Goal: Information Seeking & Learning: Check status

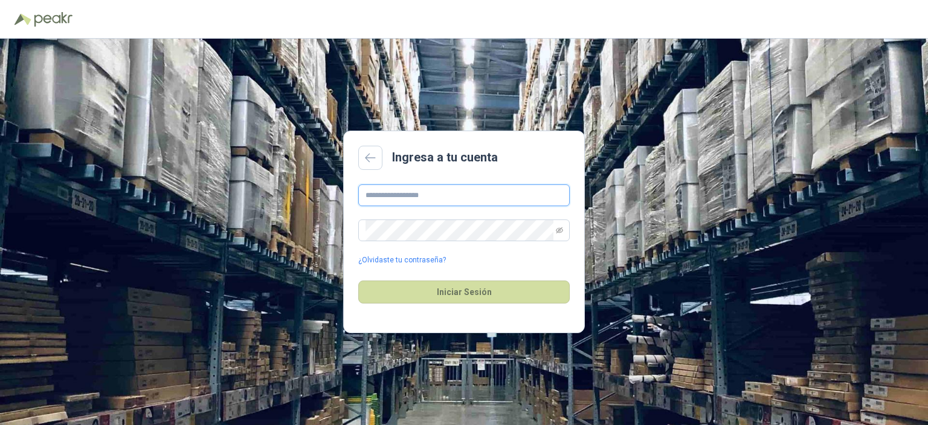
click at [407, 194] on input "text" at bounding box center [463, 195] width 211 height 22
click at [483, 201] on input "text" at bounding box center [463, 195] width 211 height 22
type input "**********"
click at [558, 231] on icon "eye-invisible" at bounding box center [559, 230] width 7 height 7
click at [468, 289] on button "Iniciar Sesión" at bounding box center [463, 291] width 211 height 23
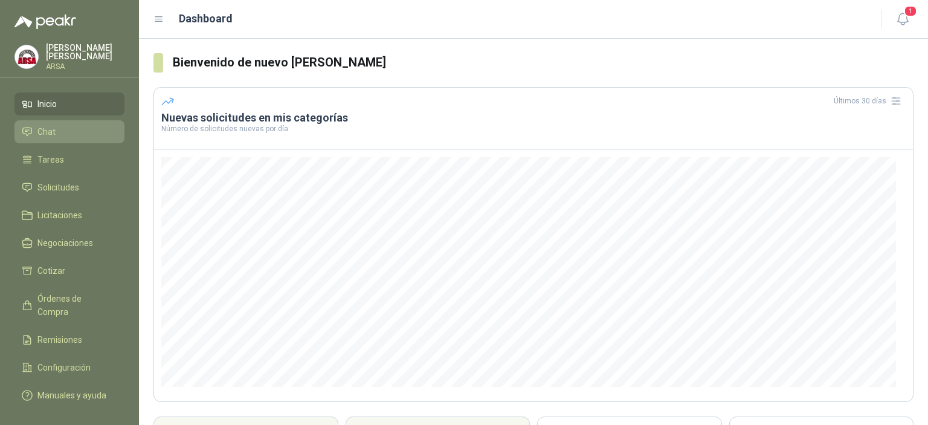
click at [49, 128] on span "Chat" at bounding box center [46, 131] width 18 height 13
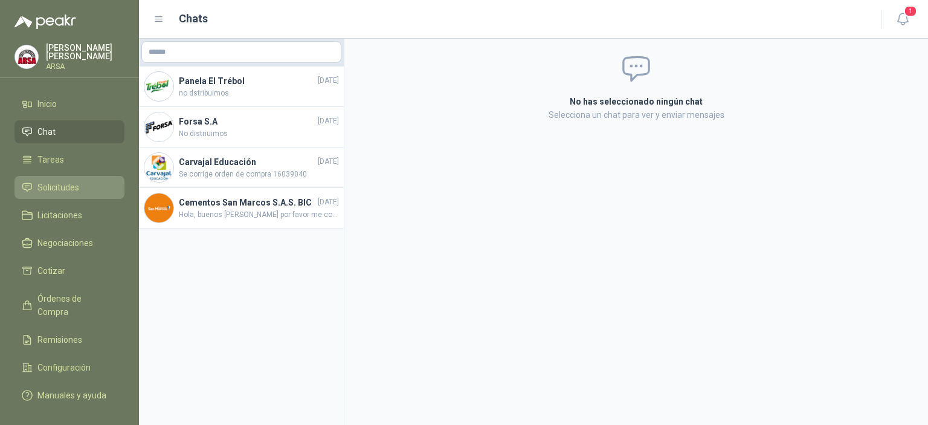
click at [68, 187] on span "Solicitudes" at bounding box center [58, 187] width 42 height 13
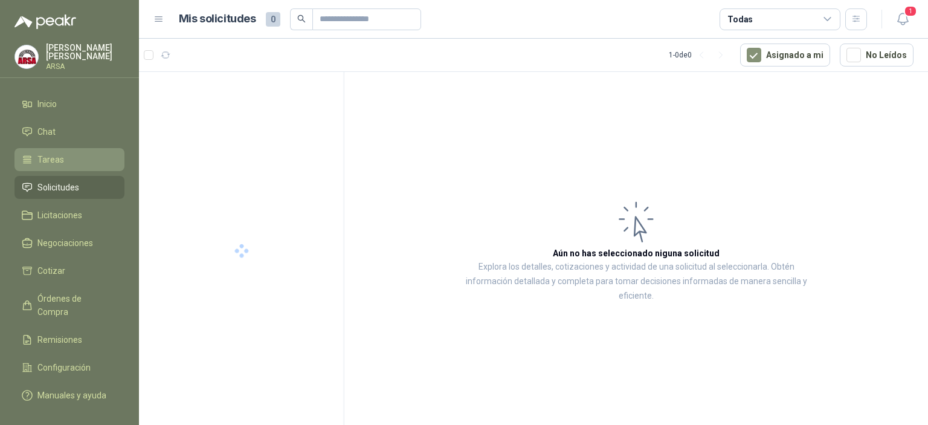
click at [70, 165] on li "Tareas" at bounding box center [69, 159] width 95 height 13
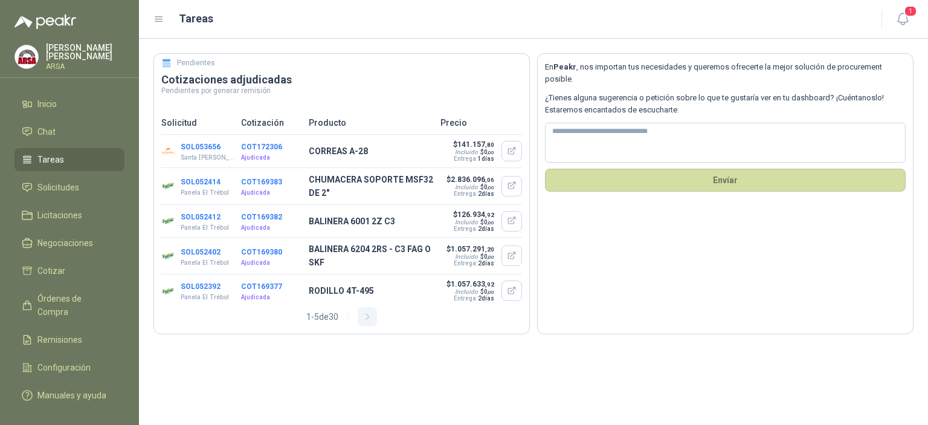
click at [369, 317] on icon "button" at bounding box center [367, 317] width 3 height 6
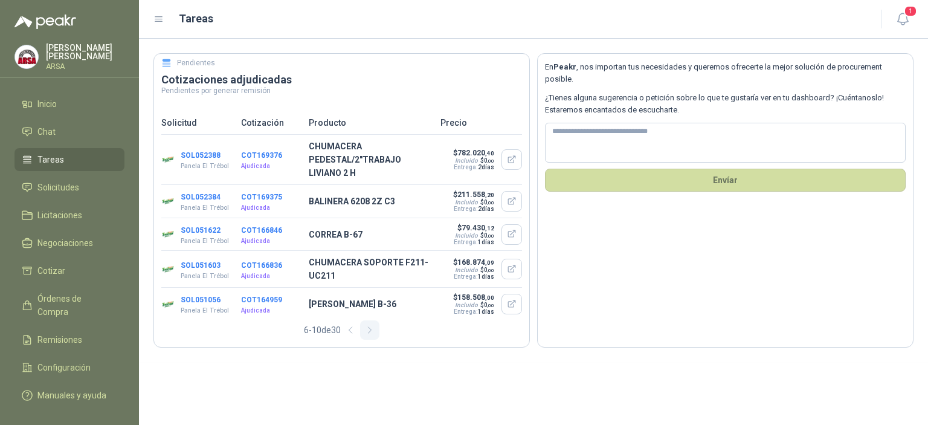
click at [370, 317] on div "SOL051056 Panela El Trébol COT164959 Ajudicada [PERSON_NAME] B-36 $ 158.508 ,00…" at bounding box center [341, 304] width 361 height 33
click at [369, 327] on icon "button" at bounding box center [370, 330] width 10 height 10
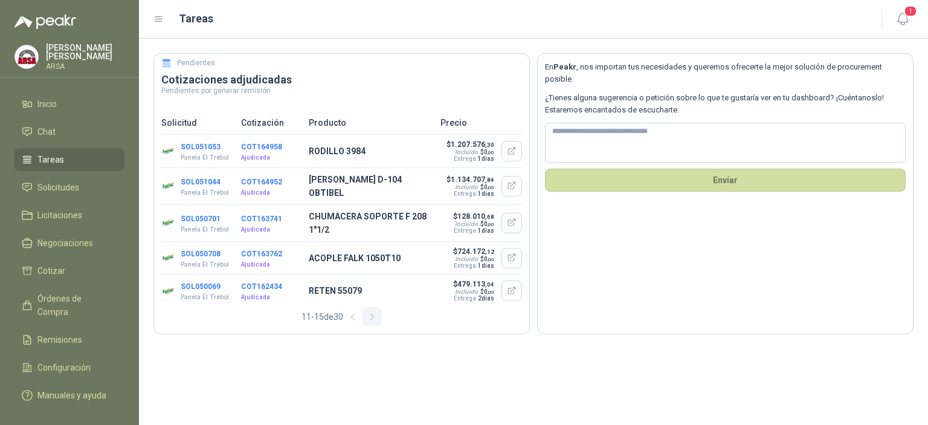
click at [372, 318] on icon "button" at bounding box center [372, 317] width 10 height 10
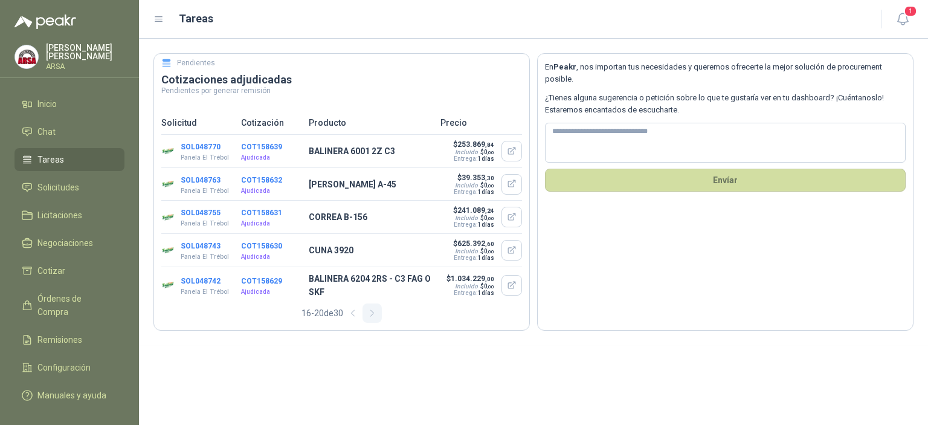
click at [372, 318] on icon "button" at bounding box center [372, 313] width 10 height 10
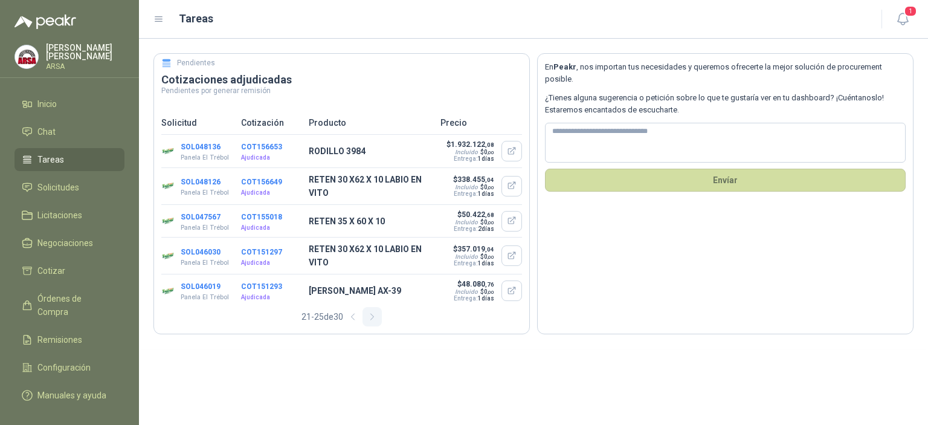
click at [372, 318] on icon "button" at bounding box center [372, 317] width 10 height 10
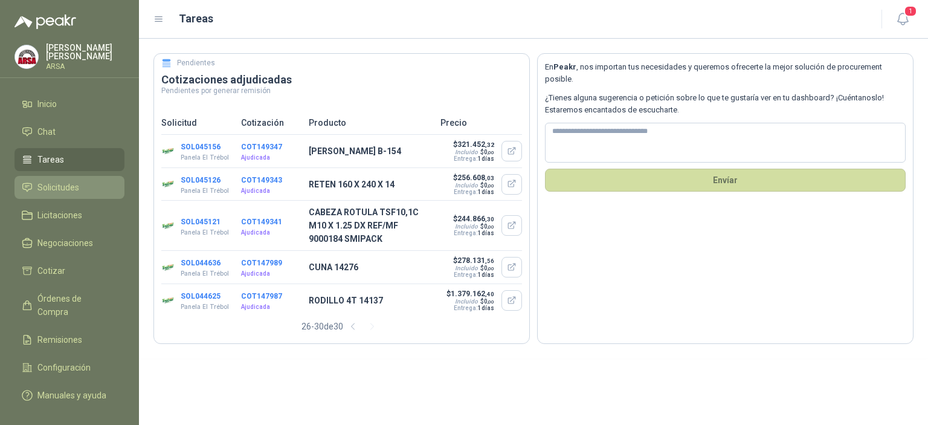
click at [54, 185] on span "Solicitudes" at bounding box center [58, 187] width 42 height 13
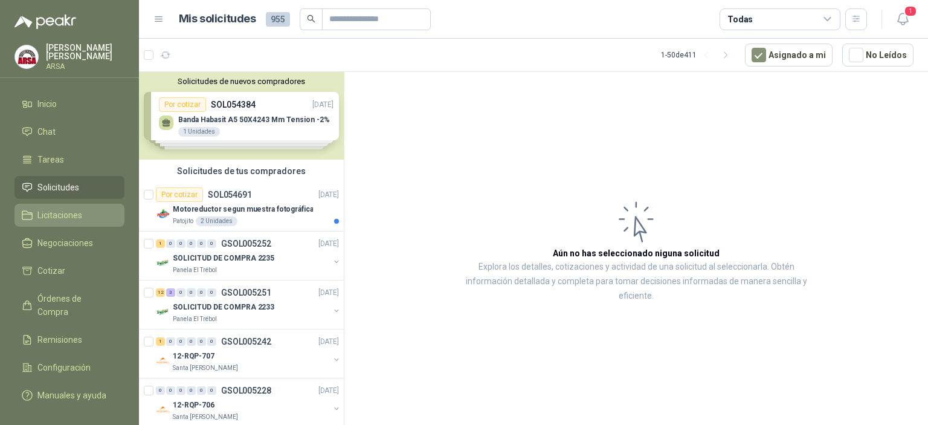
click at [60, 206] on link "Licitaciones" at bounding box center [70, 215] width 110 height 23
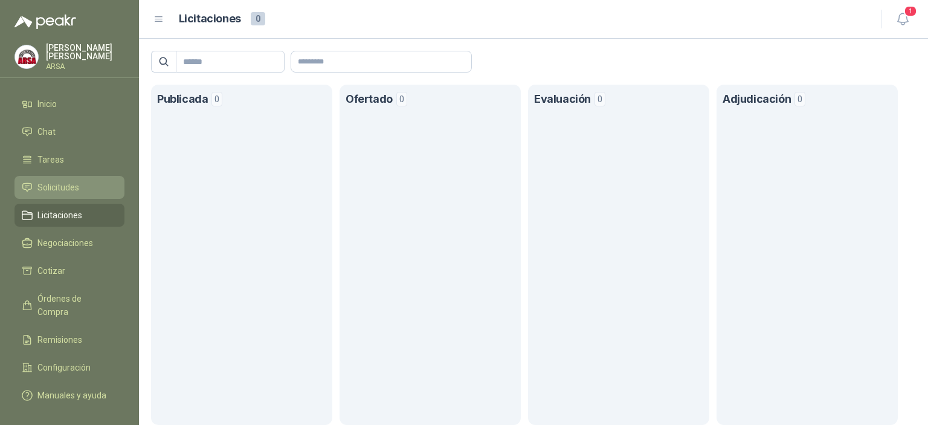
click at [63, 193] on span "Solicitudes" at bounding box center [58, 187] width 42 height 13
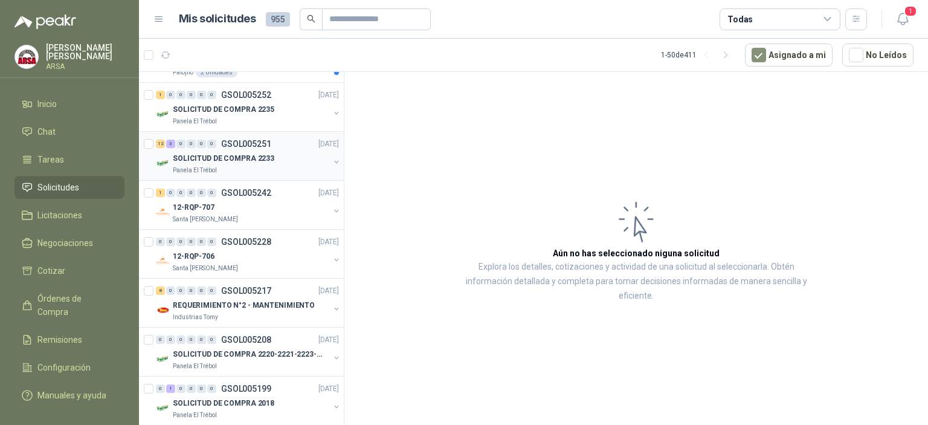
scroll to position [156, 0]
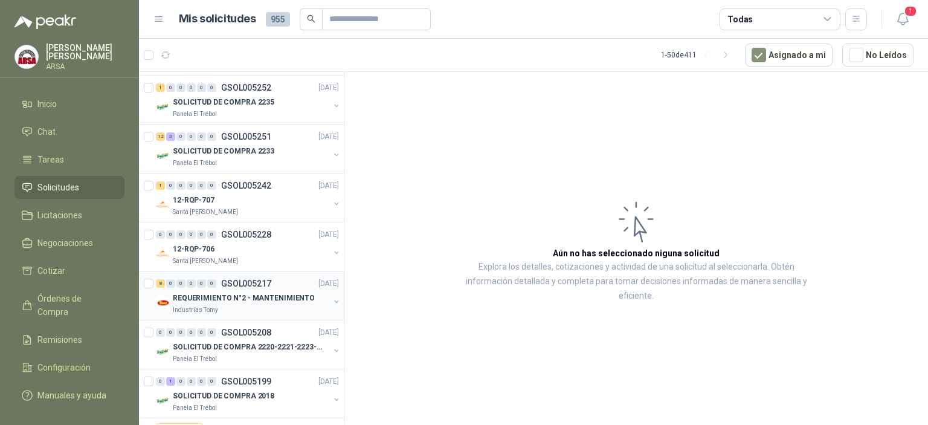
click at [254, 298] on p "REQUERIMIENTO N°2 - MANTENIMIENTO" at bounding box center [244, 297] width 142 height 11
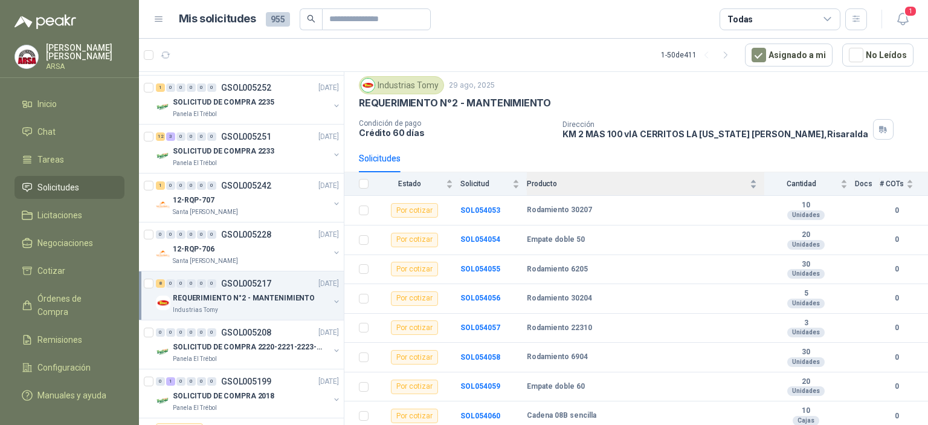
scroll to position [38, 0]
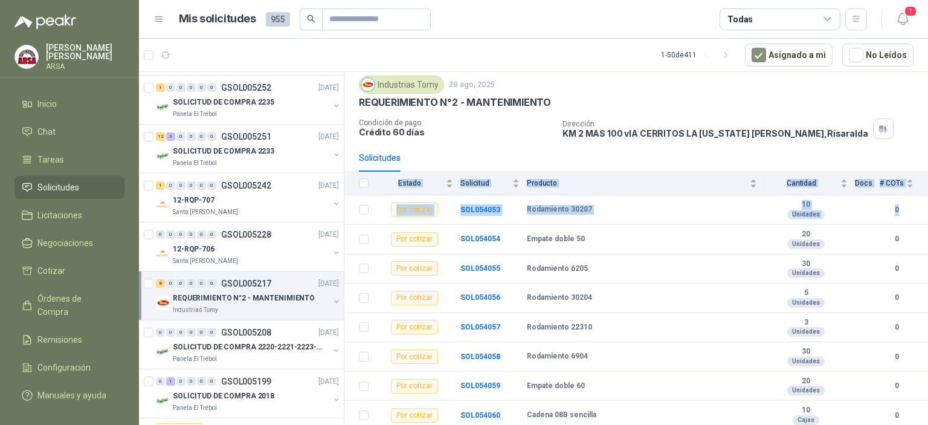
drag, startPoint x: 918, startPoint y: 197, endPoint x: 920, endPoint y: 185, distance: 12.2
click at [920, 185] on section "GSOL005217 Industrias Tomy 29 ago, 2025 REQUERIMIENTO N°2 - MANTENIMIENTO Condi…" at bounding box center [636, 250] width 584 height 357
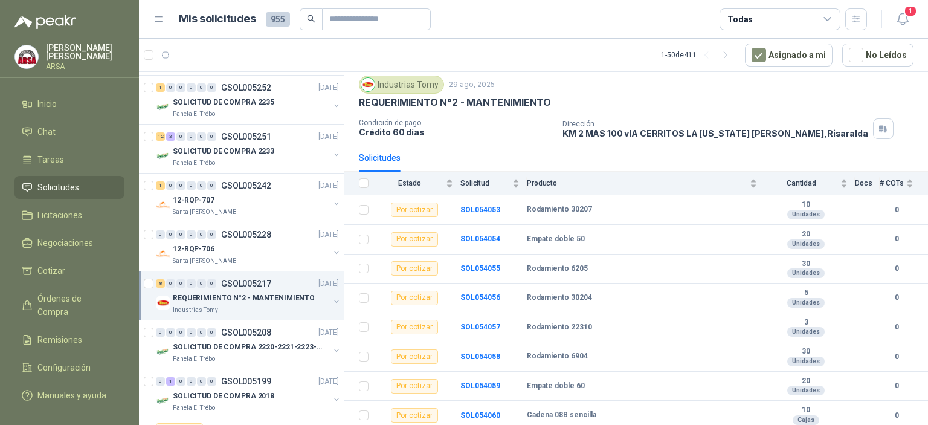
click at [898, 158] on div "Solicitudes" at bounding box center [636, 158] width 555 height 28
drag, startPoint x: 927, startPoint y: 214, endPoint x: 927, endPoint y: 189, distance: 25.4
click at [927, 189] on section "GSOL005217 Industrias Tomy 29 ago, 2025 REQUERIMIENTO N°2 - MANTENIMIENTO Condi…" at bounding box center [636, 250] width 584 height 357
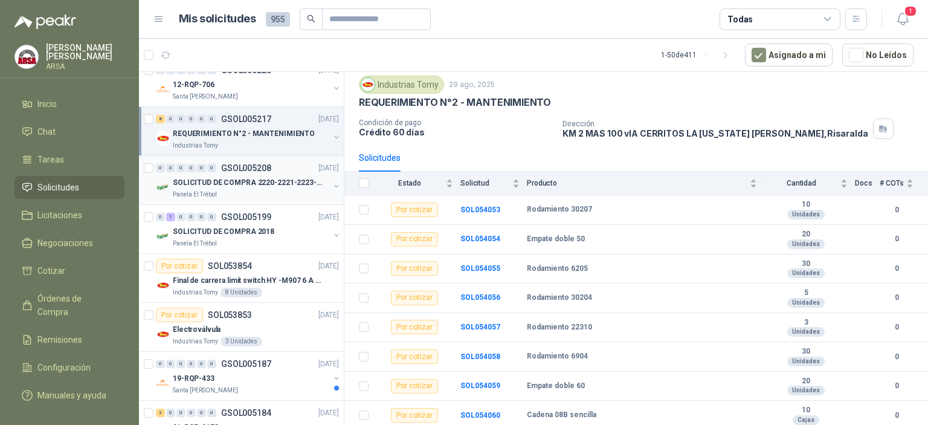
scroll to position [340, 0]
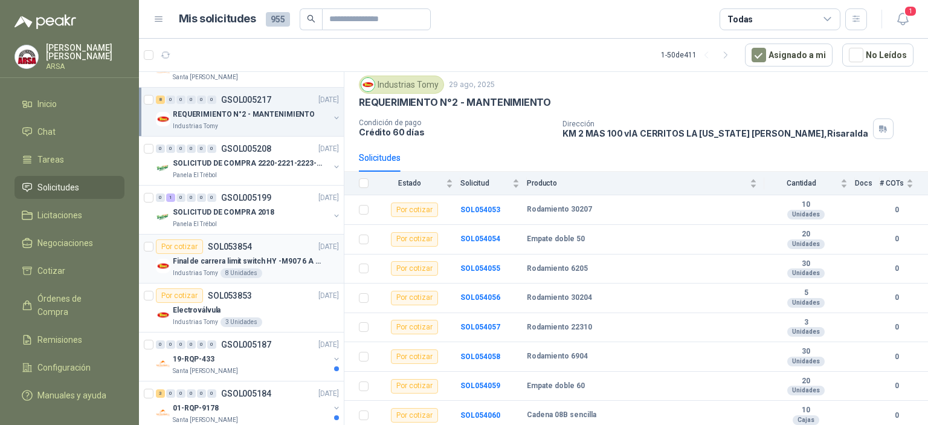
click at [230, 244] on p "SOL053854" at bounding box center [230, 246] width 44 height 8
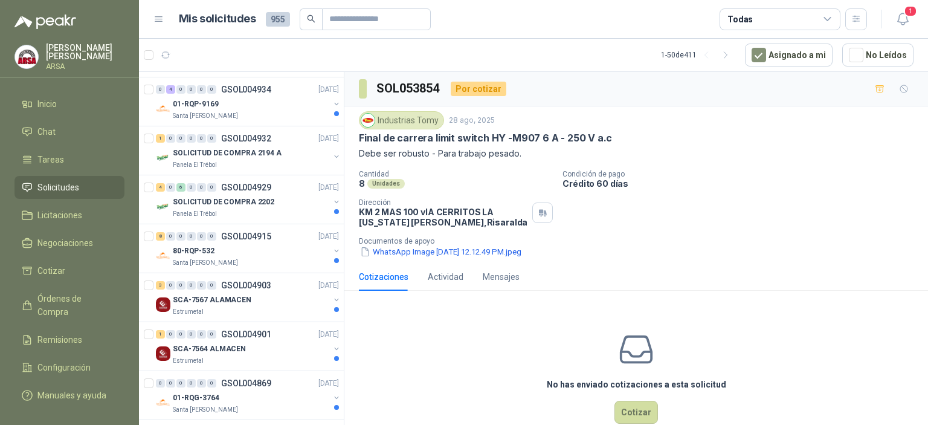
scroll to position [2037, 0]
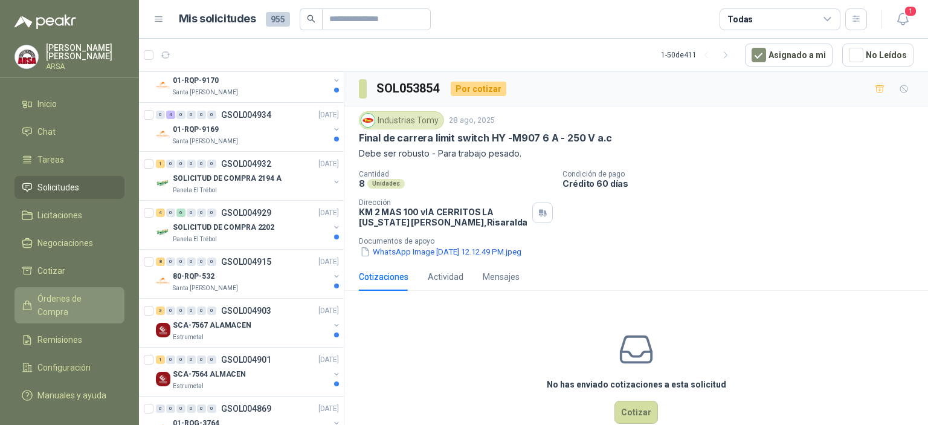
click at [56, 296] on span "Órdenes de Compra" at bounding box center [75, 305] width 76 height 27
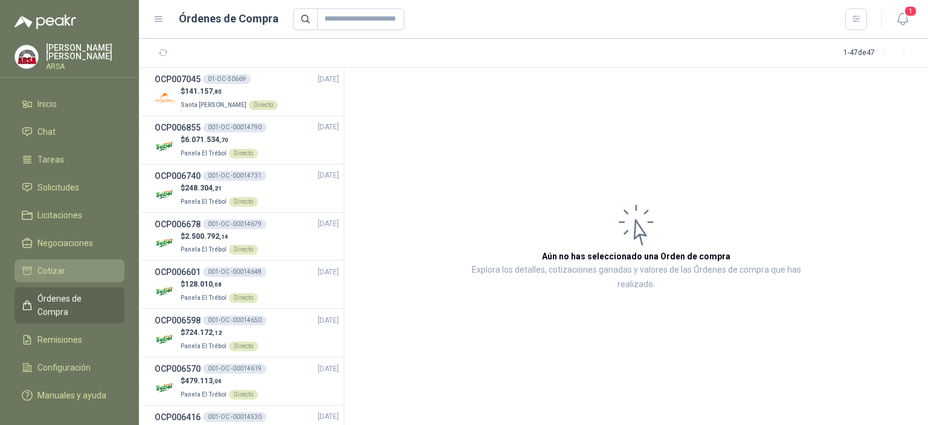
click at [54, 265] on span "Cotizar" at bounding box center [51, 270] width 28 height 13
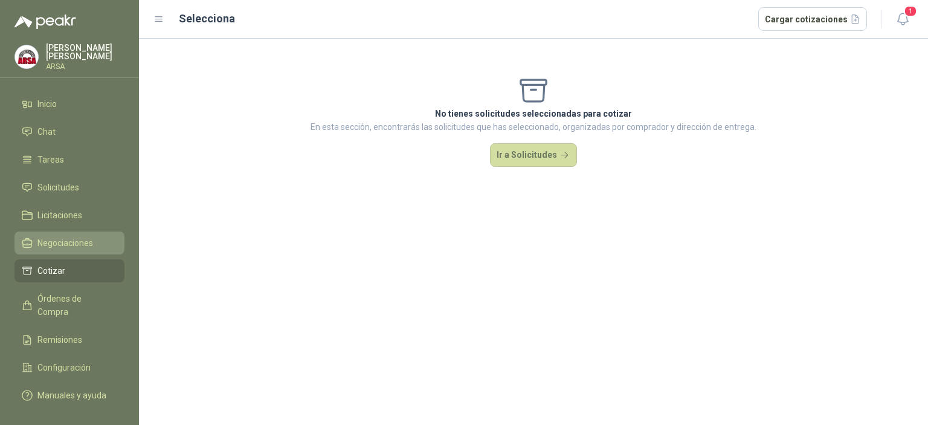
click at [67, 245] on span "Negociaciones" at bounding box center [65, 242] width 56 height 13
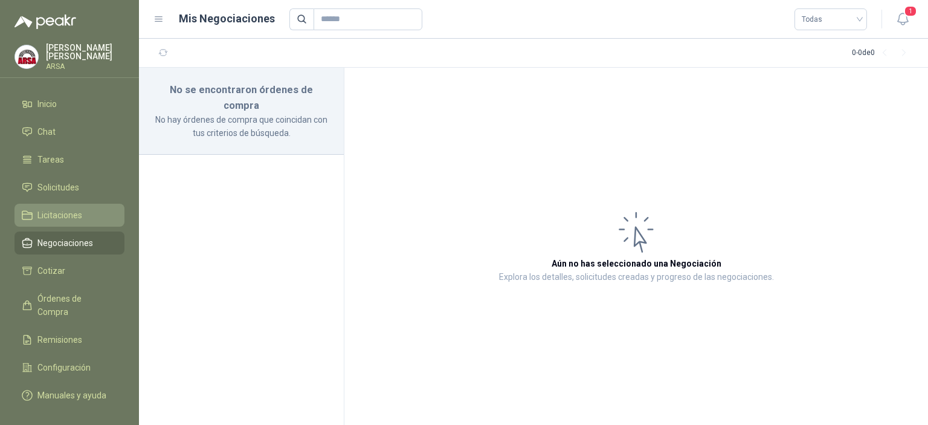
click at [74, 219] on span "Licitaciones" at bounding box center [59, 214] width 45 height 13
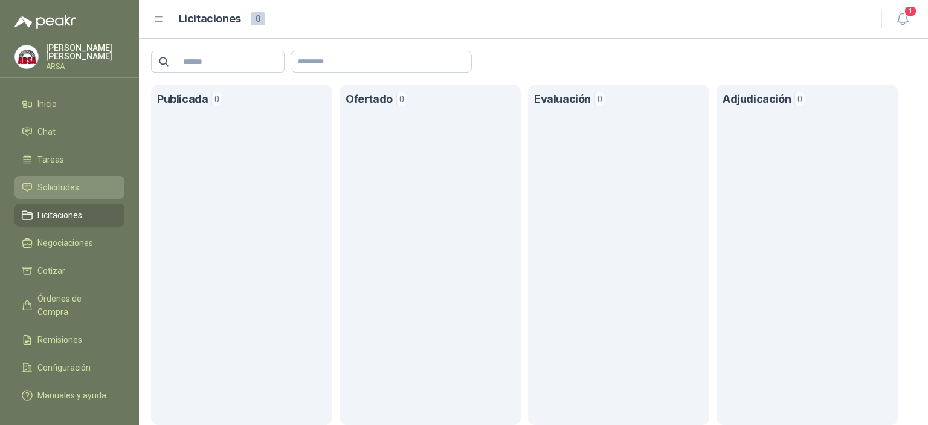
click at [80, 183] on li "Solicitudes" at bounding box center [69, 187] width 95 height 13
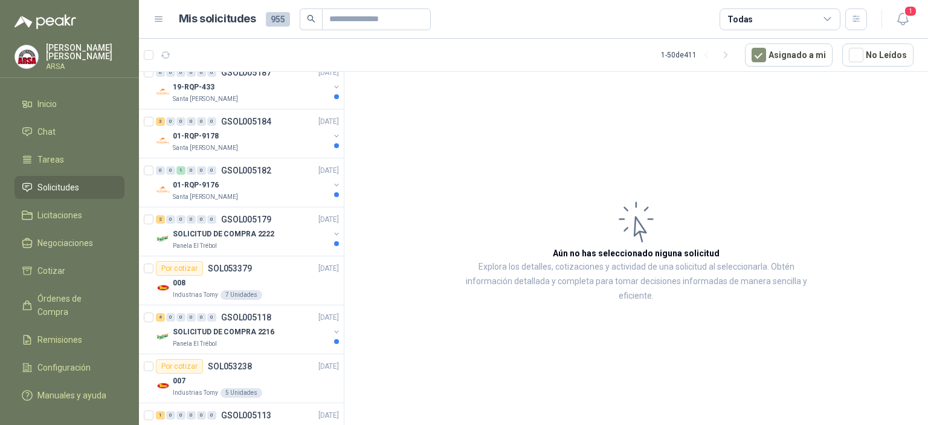
scroll to position [650, 0]
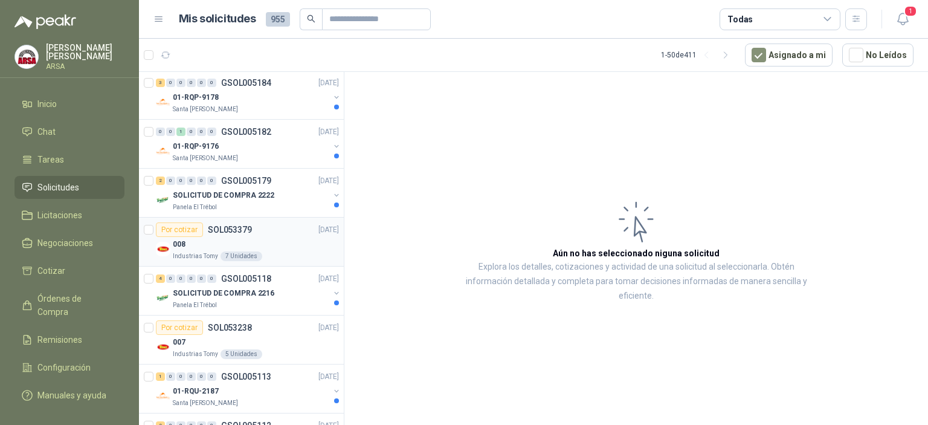
click at [206, 251] on p "Industrias Tomy" at bounding box center [195, 256] width 45 height 10
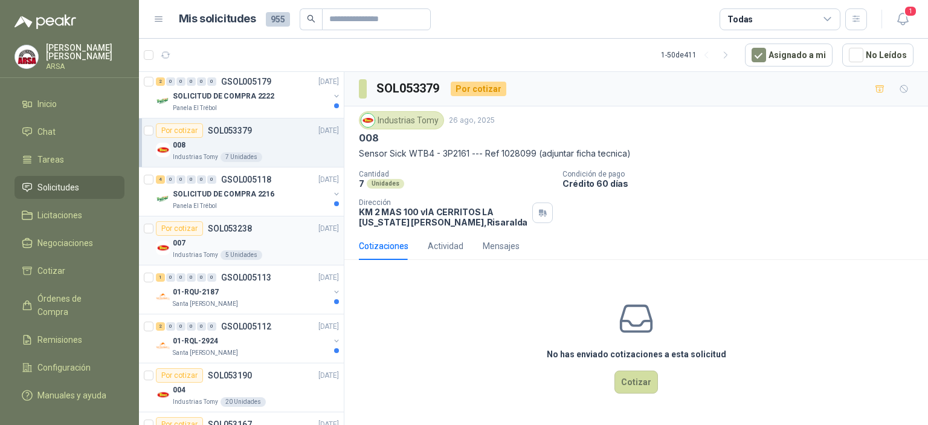
scroll to position [750, 0]
click at [248, 241] on div "007" at bounding box center [256, 241] width 166 height 15
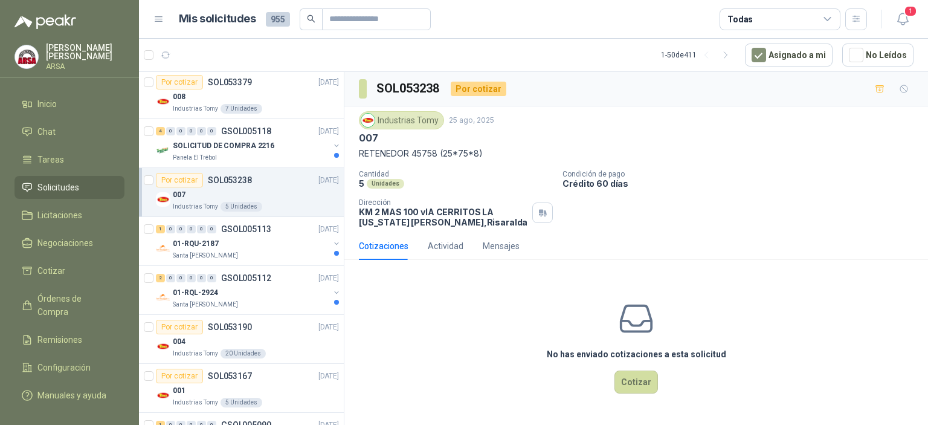
scroll to position [816, 0]
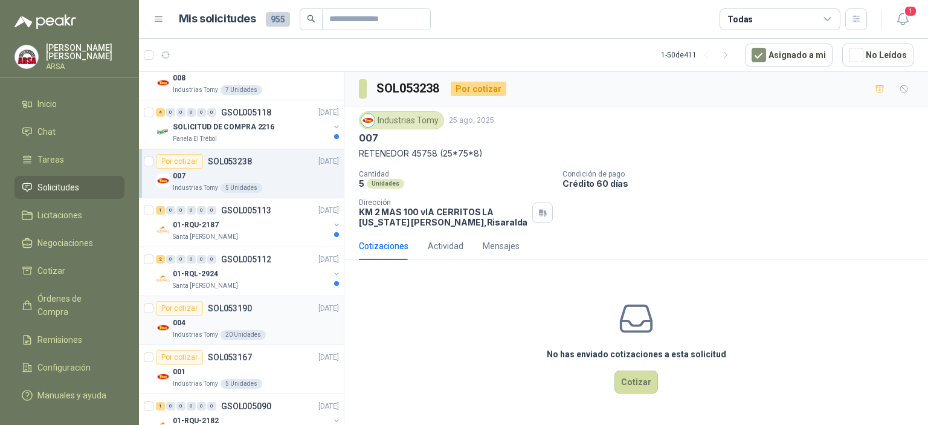
click at [255, 318] on div "004" at bounding box center [256, 322] width 166 height 15
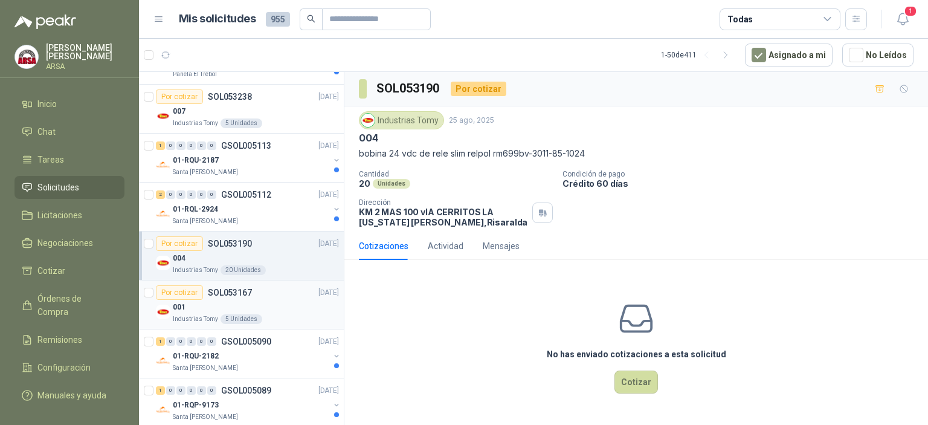
scroll to position [882, 0]
click at [273, 302] on div "001" at bounding box center [256, 305] width 166 height 15
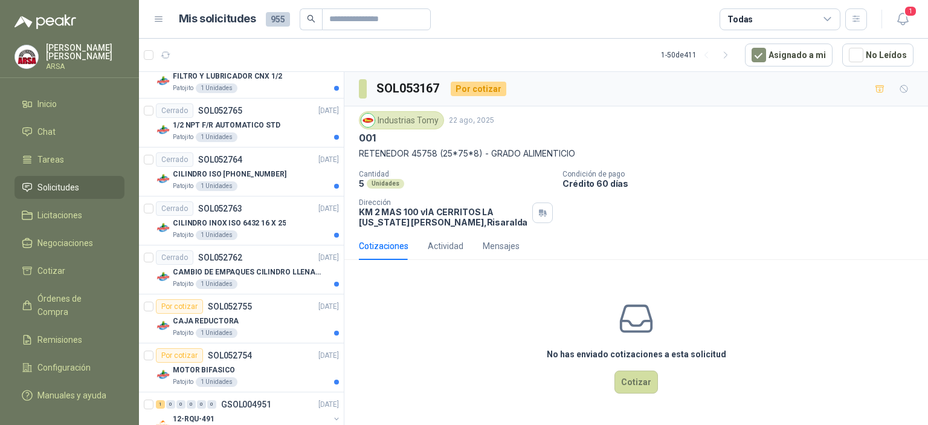
scroll to position [1555, 0]
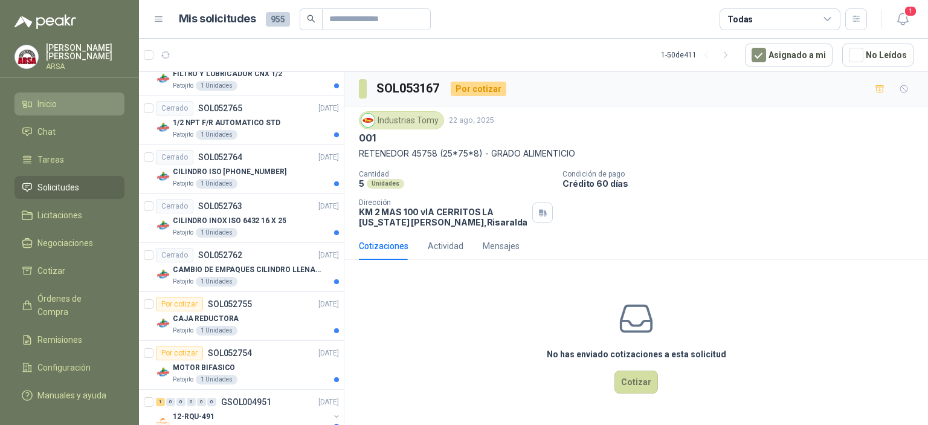
click at [59, 101] on li "Inicio" at bounding box center [69, 103] width 95 height 13
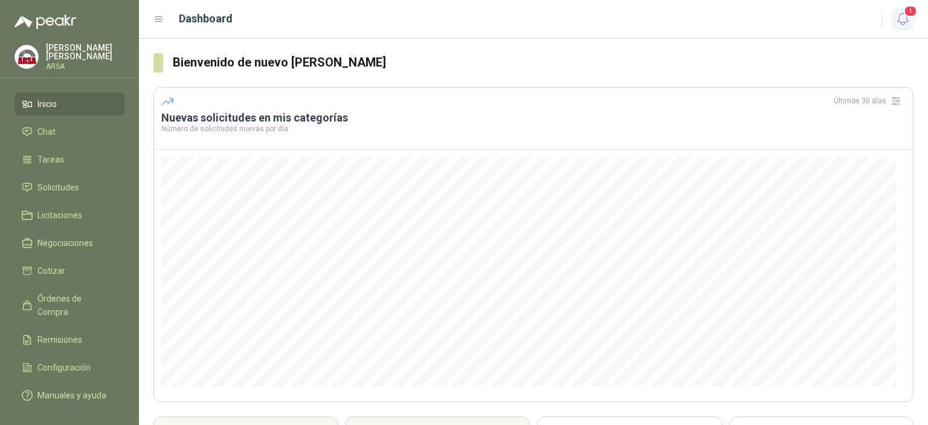
click at [900, 24] on icon "button" at bounding box center [902, 18] width 15 height 15
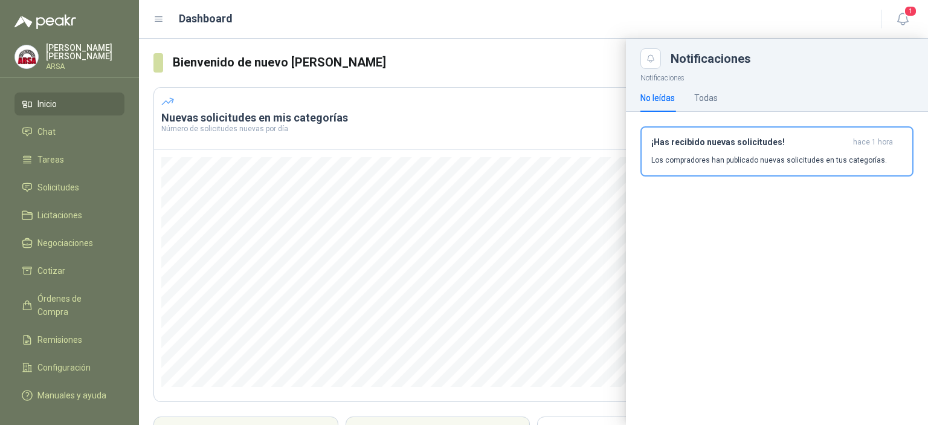
click at [464, 141] on div at bounding box center [533, 232] width 789 height 386
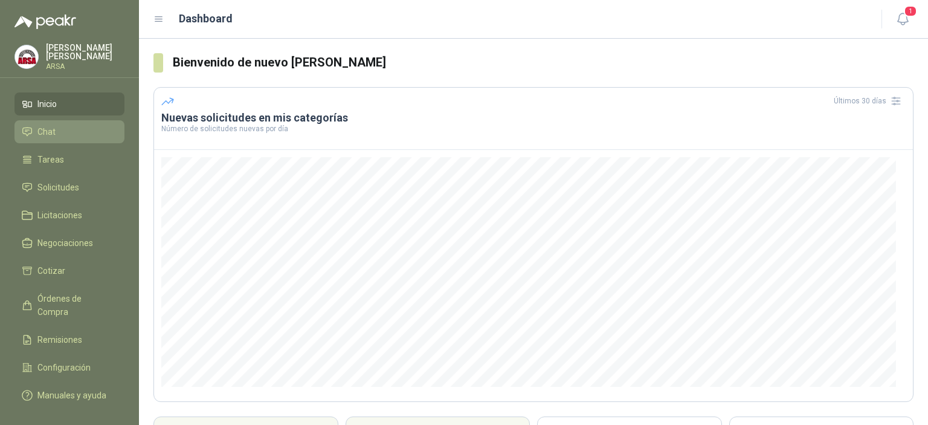
click at [41, 121] on link "Chat" at bounding box center [70, 131] width 110 height 23
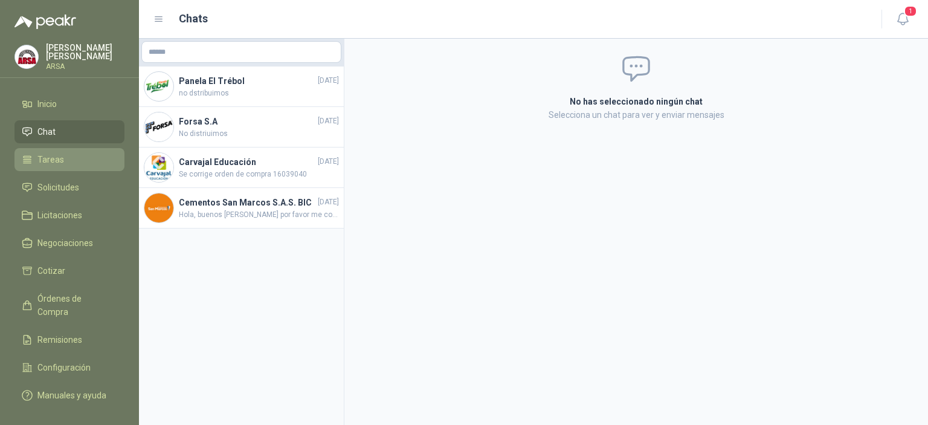
click at [53, 154] on span "Tareas" at bounding box center [50, 159] width 27 height 13
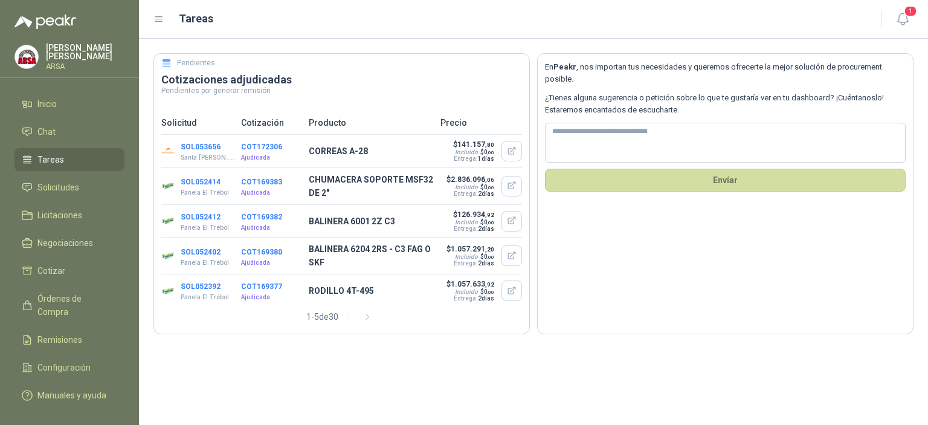
click at [54, 152] on link "Tareas" at bounding box center [70, 159] width 110 height 23
click at [55, 149] on link "Tareas" at bounding box center [70, 159] width 110 height 23
click at [372, 319] on icon "button" at bounding box center [368, 317] width 10 height 10
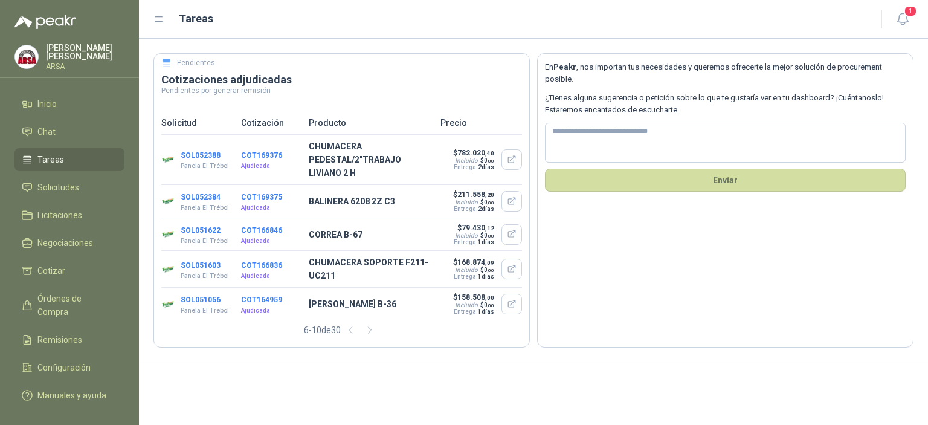
click at [208, 170] on p "Panela El Trébol" at bounding box center [205, 166] width 48 height 10
click at [266, 155] on button "COT169376" at bounding box center [261, 155] width 41 height 8
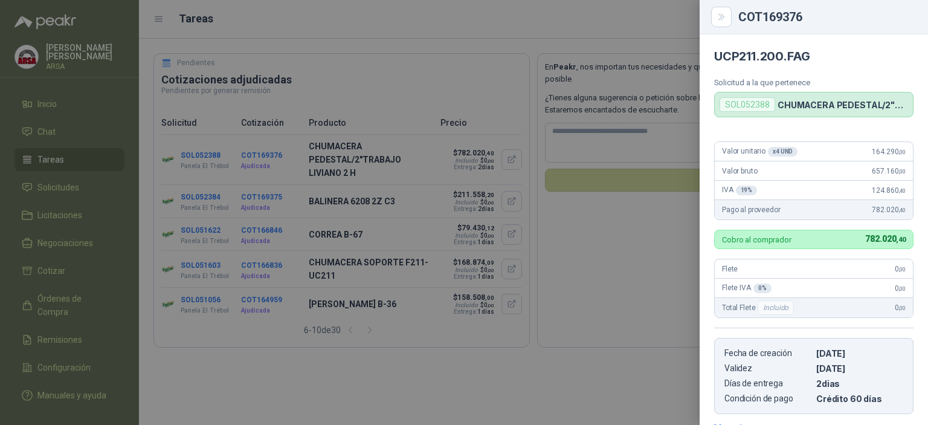
click at [446, 350] on div at bounding box center [464, 212] width 928 height 425
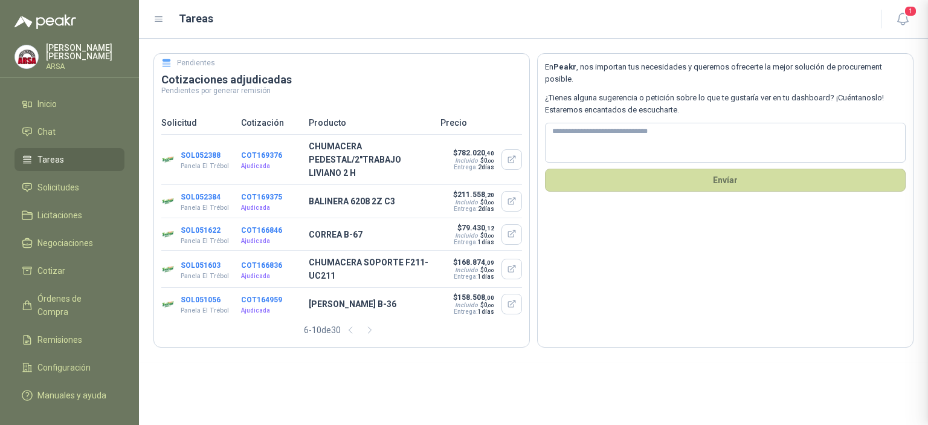
scroll to position [188, 0]
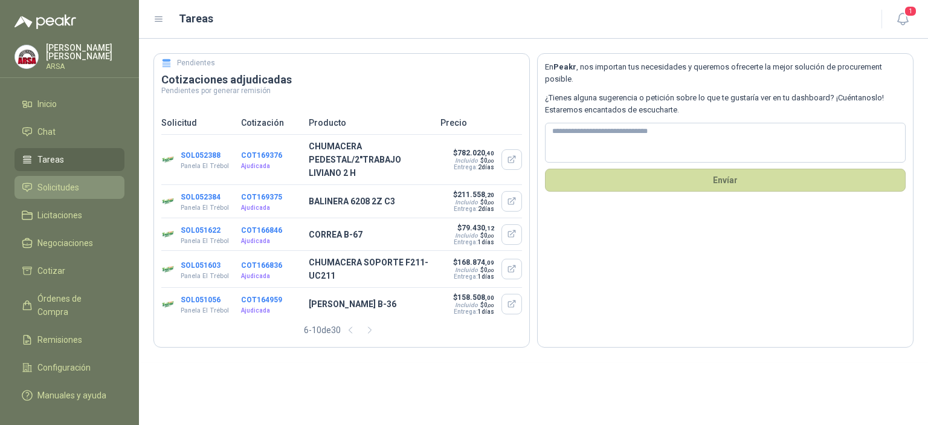
click at [59, 178] on link "Solicitudes" at bounding box center [70, 187] width 110 height 23
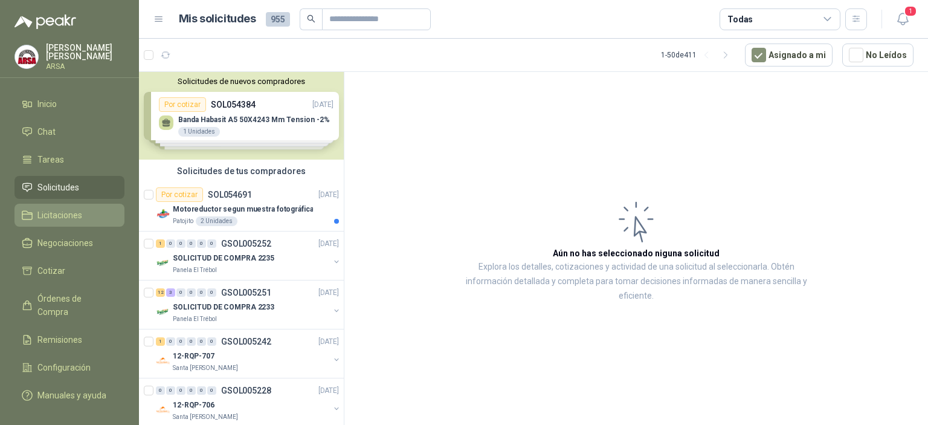
click at [65, 219] on span "Licitaciones" at bounding box center [59, 214] width 45 height 13
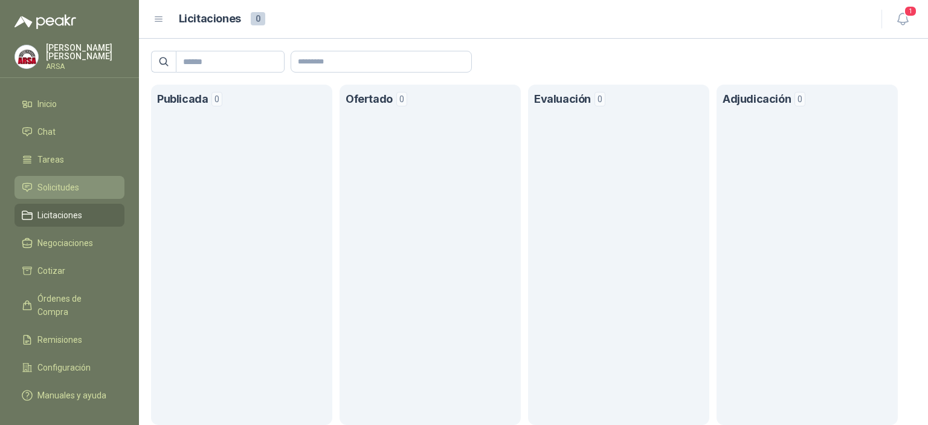
click at [75, 192] on span "Solicitudes" at bounding box center [58, 187] width 42 height 13
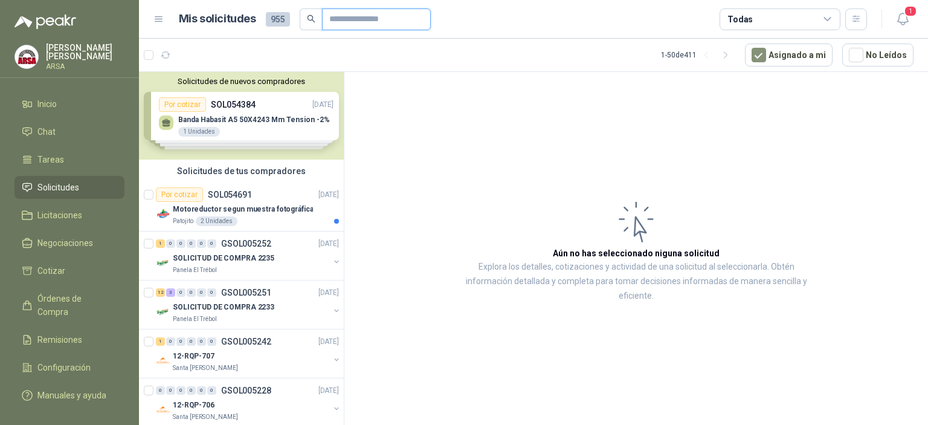
click at [361, 21] on input "text" at bounding box center [371, 19] width 85 height 21
type input "*"
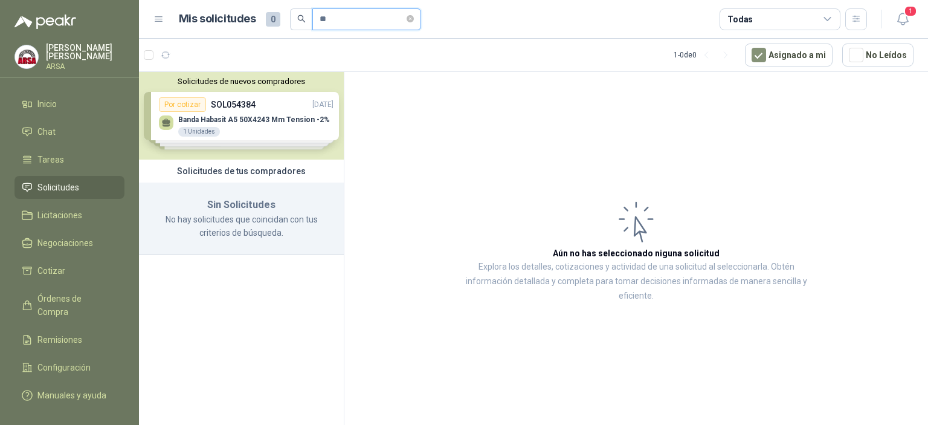
type input "*"
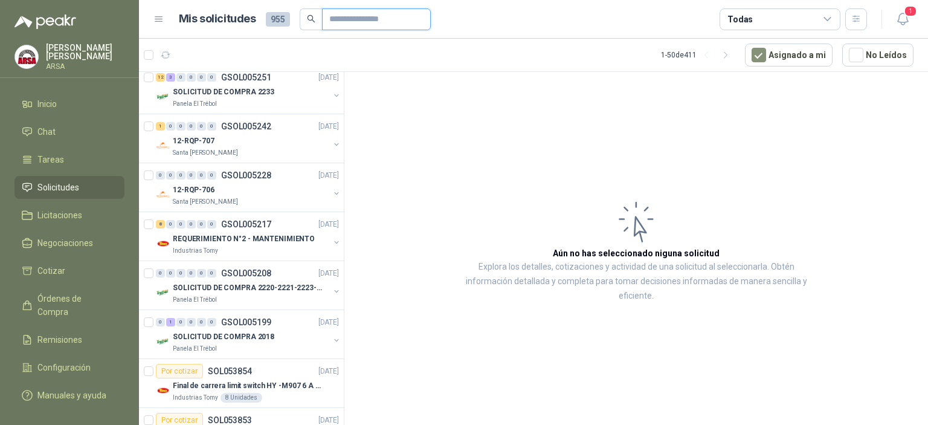
scroll to position [256, 0]
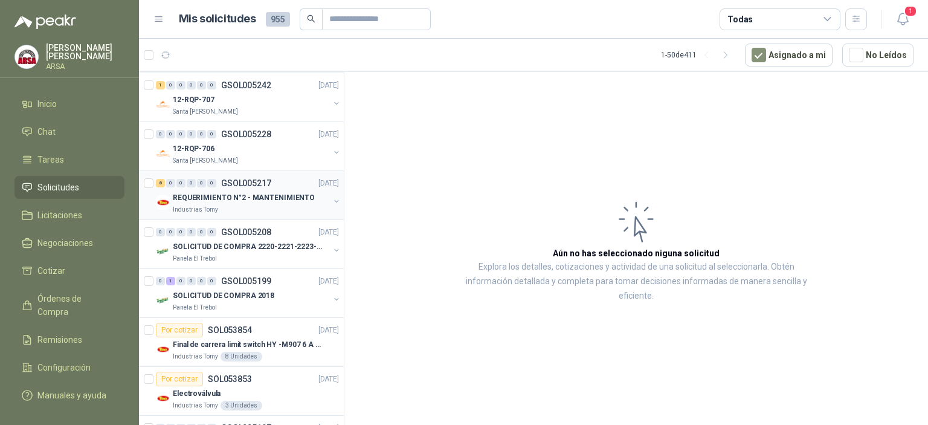
click at [289, 195] on p "REQUERIMIENTO N°2 - MANTENIMIENTO" at bounding box center [244, 197] width 142 height 11
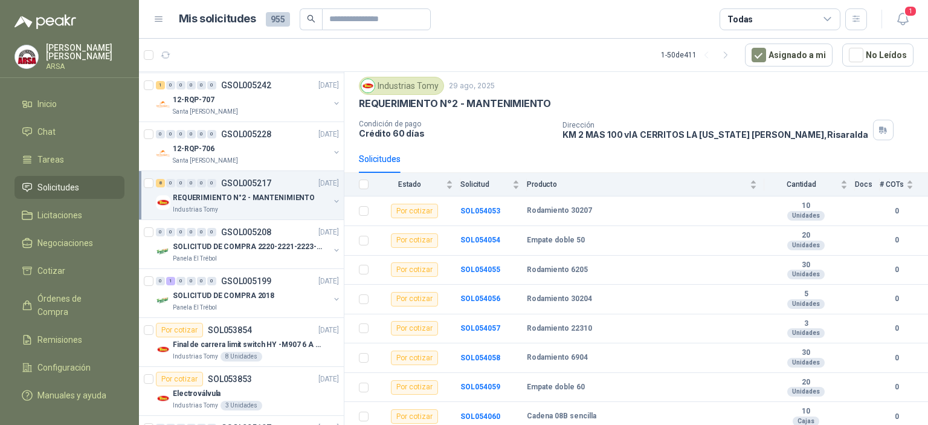
scroll to position [38, 0]
